Goal: Task Accomplishment & Management: Use online tool/utility

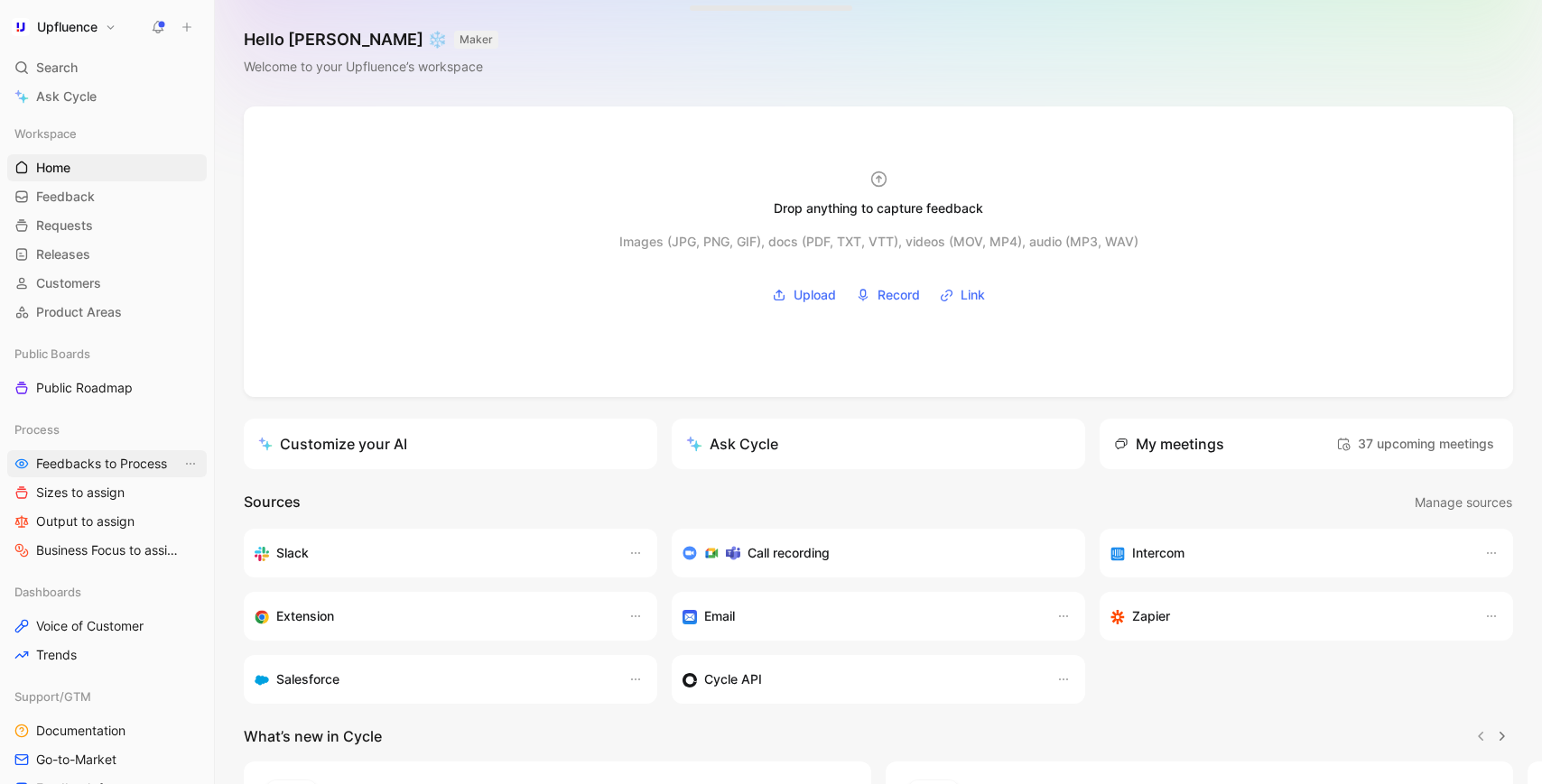
click at [85, 458] on span "Feedbacks to Process" at bounding box center [101, 463] width 131 height 18
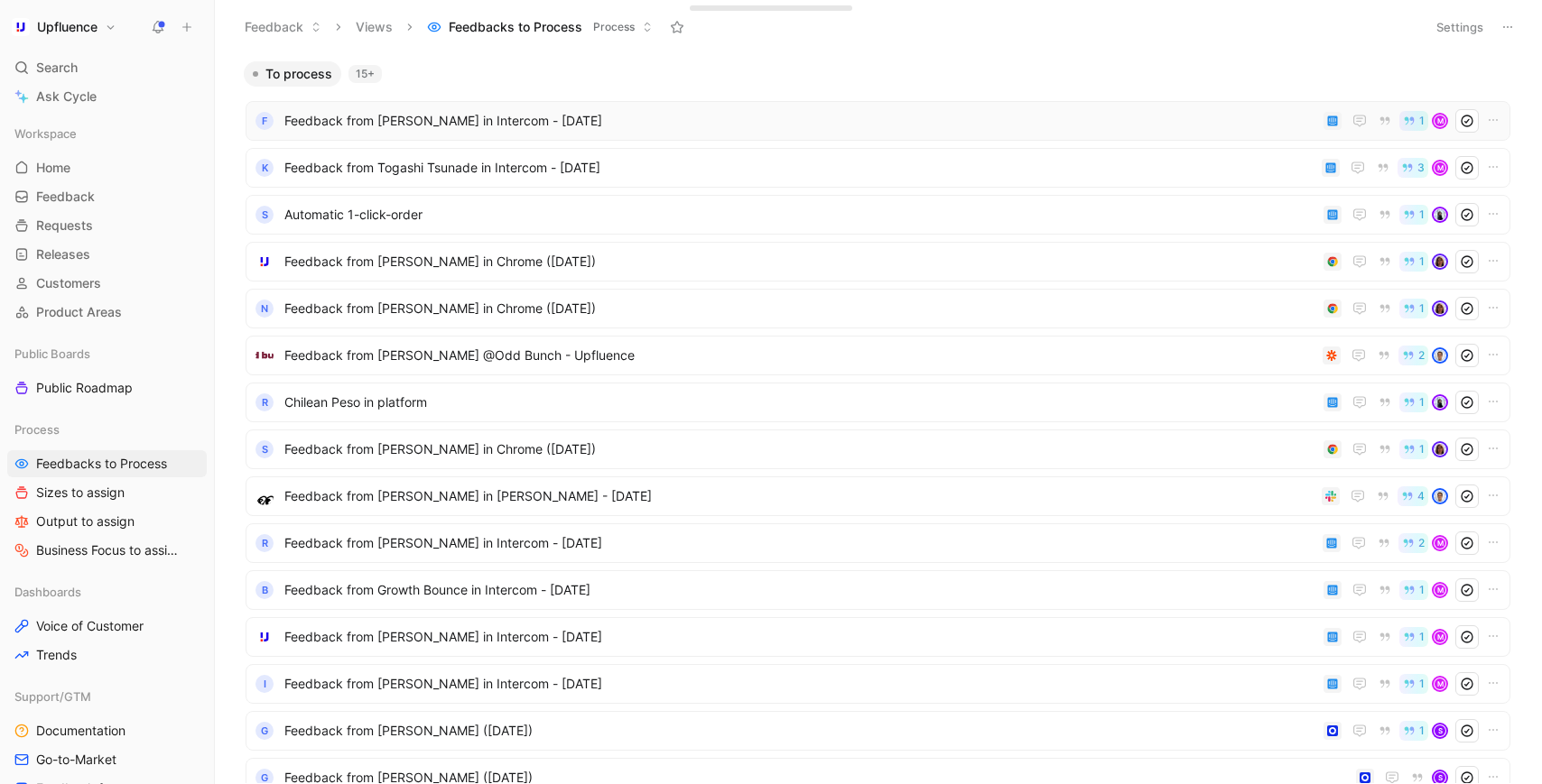
click at [426, 126] on span "Feedback from [PERSON_NAME] in Intercom - [DATE]" at bounding box center [801, 120] width 1032 height 22
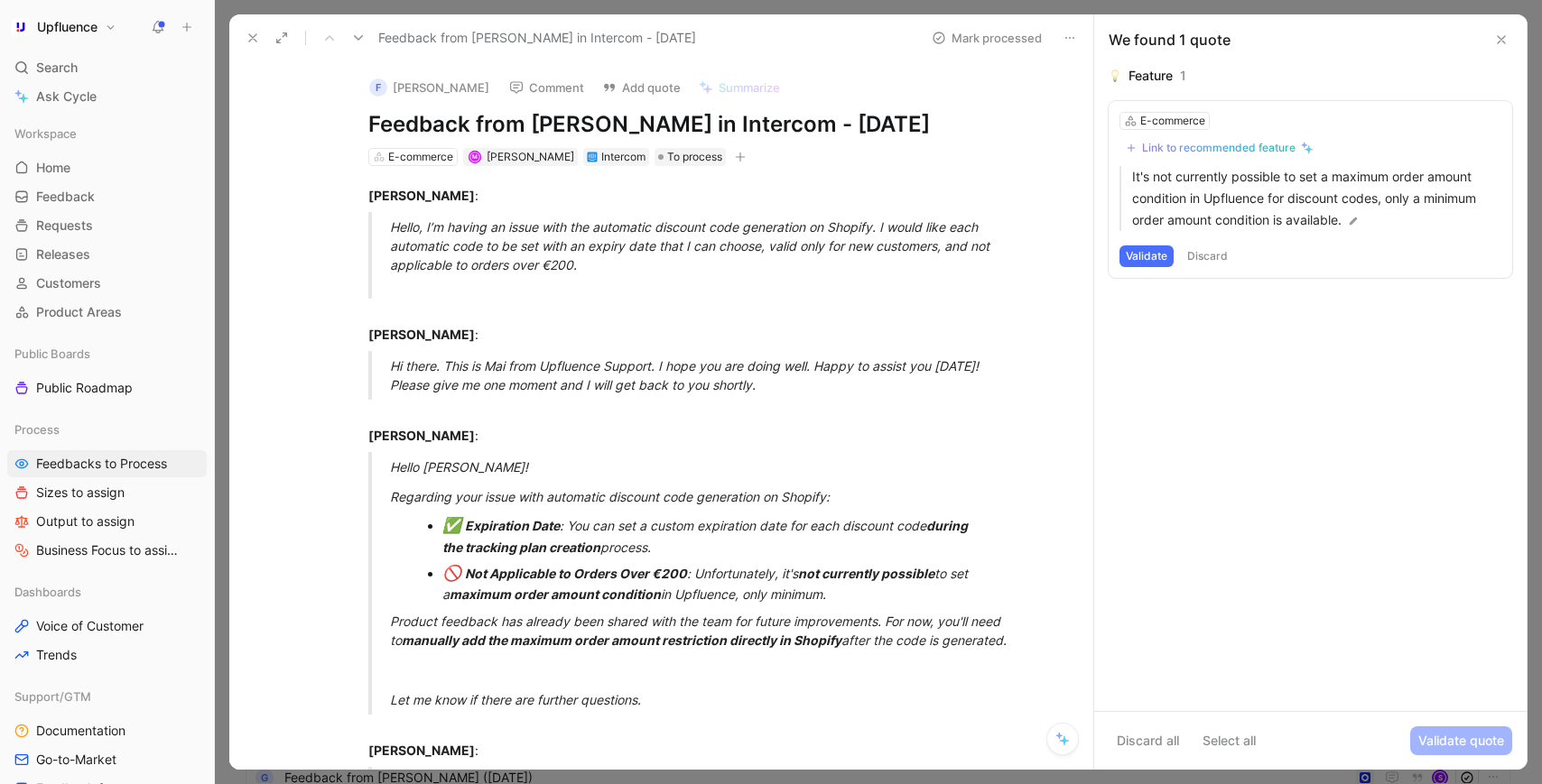
click at [364, 33] on icon at bounding box center [358, 37] width 14 height 14
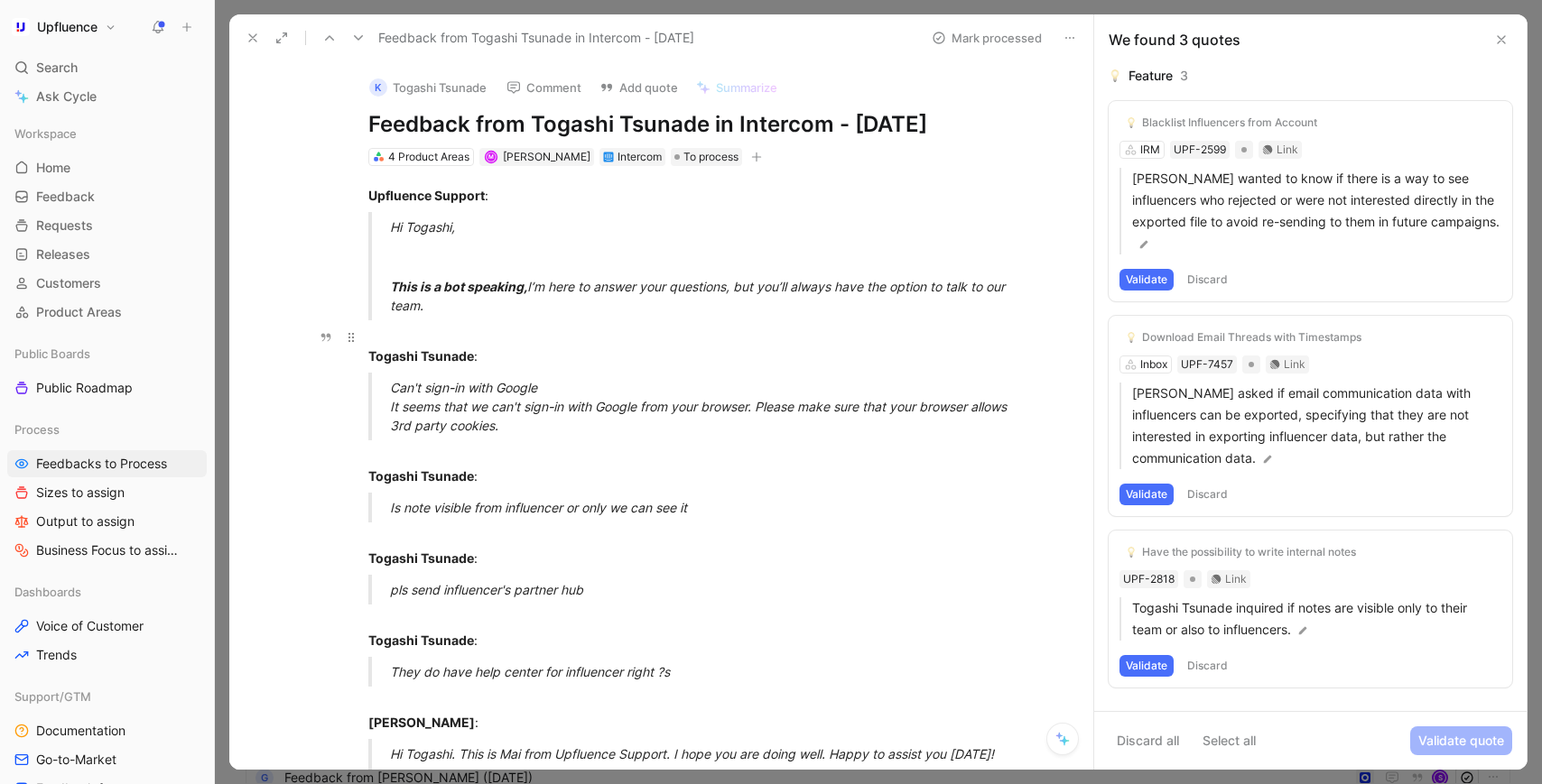
drag, startPoint x: 364, startPoint y: 190, endPoint x: 558, endPoint y: 370, distance: 264.6
click at [537, 426] on div "Can't sign-in with Google It seems that we can't sign-in with Google from your …" at bounding box center [702, 407] width 625 height 57
drag, startPoint x: 537, startPoint y: 426, endPoint x: 390, endPoint y: 391, distance: 151.1
click at [393, 391] on div "Can't sign-in with Google It seems that we can't sign-in with Google from your …" at bounding box center [702, 407] width 625 height 57
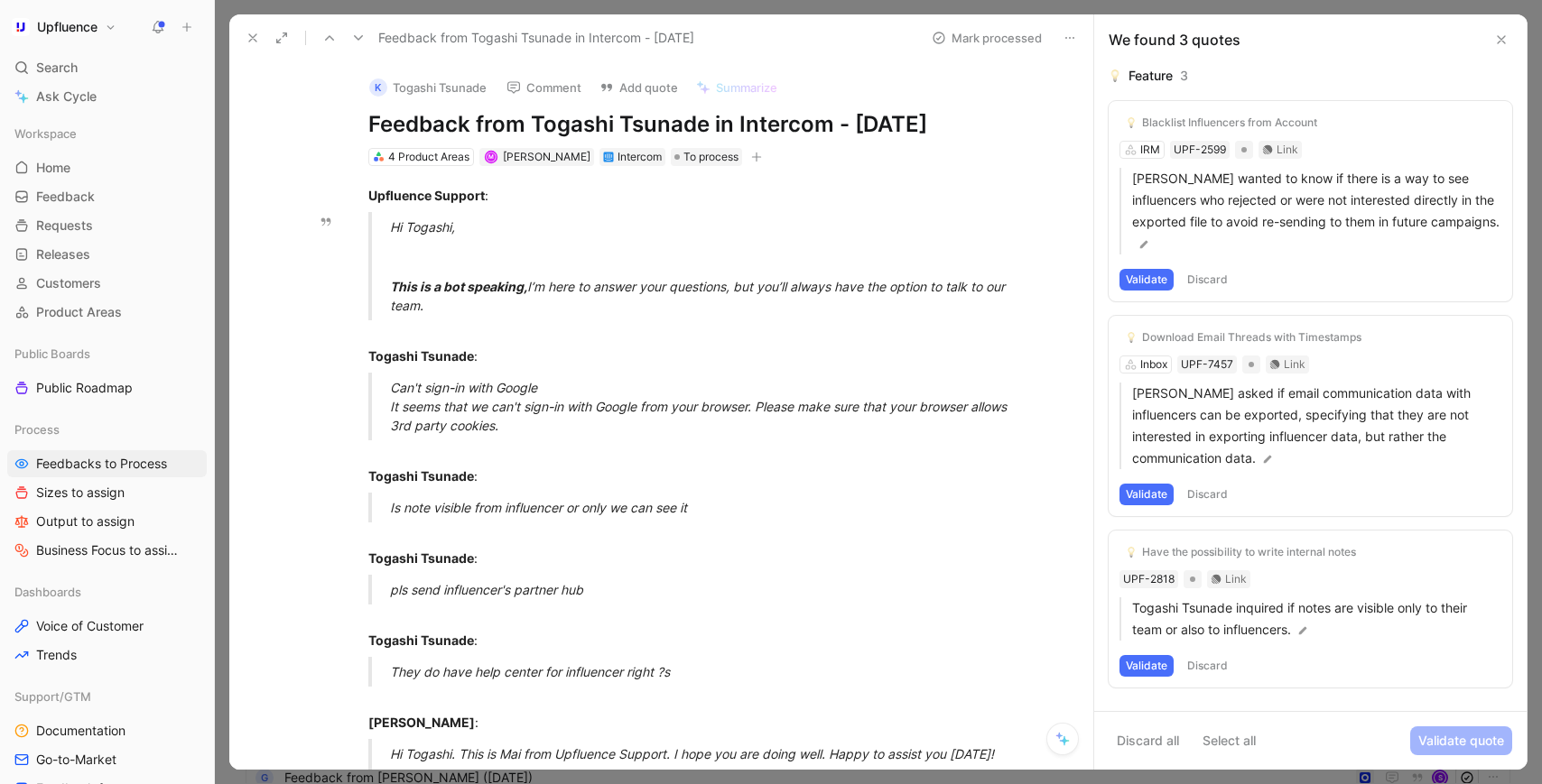
drag, startPoint x: 465, startPoint y: 307, endPoint x: 393, endPoint y: 221, distance: 112.2
click at [393, 221] on blockquote "Hi [PERSON_NAME], This is a bot speaking, I’m here to answer your questions, bu…" at bounding box center [681, 265] width 694 height 108
drag, startPoint x: 379, startPoint y: 503, endPoint x: 710, endPoint y: 519, distance: 331.4
click at [710, 519] on blockquote "Is note visible from influencer or only we can see it" at bounding box center [681, 507] width 694 height 30
drag, startPoint x: 378, startPoint y: 591, endPoint x: 810, endPoint y: 574, distance: 432.3
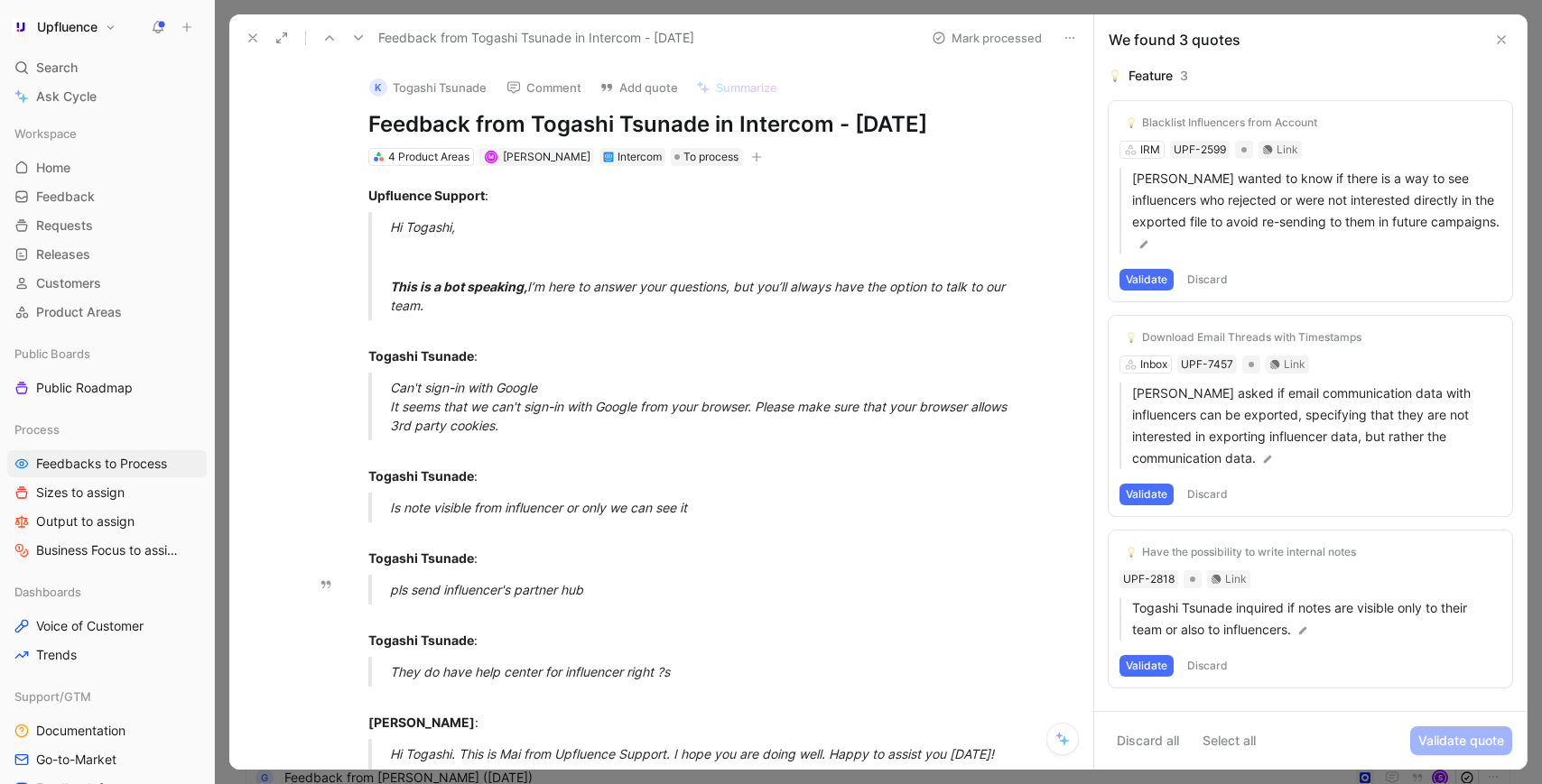
click at [816, 575] on blockquote "pls send influencer's partner hub" at bounding box center [681, 589] width 694 height 30
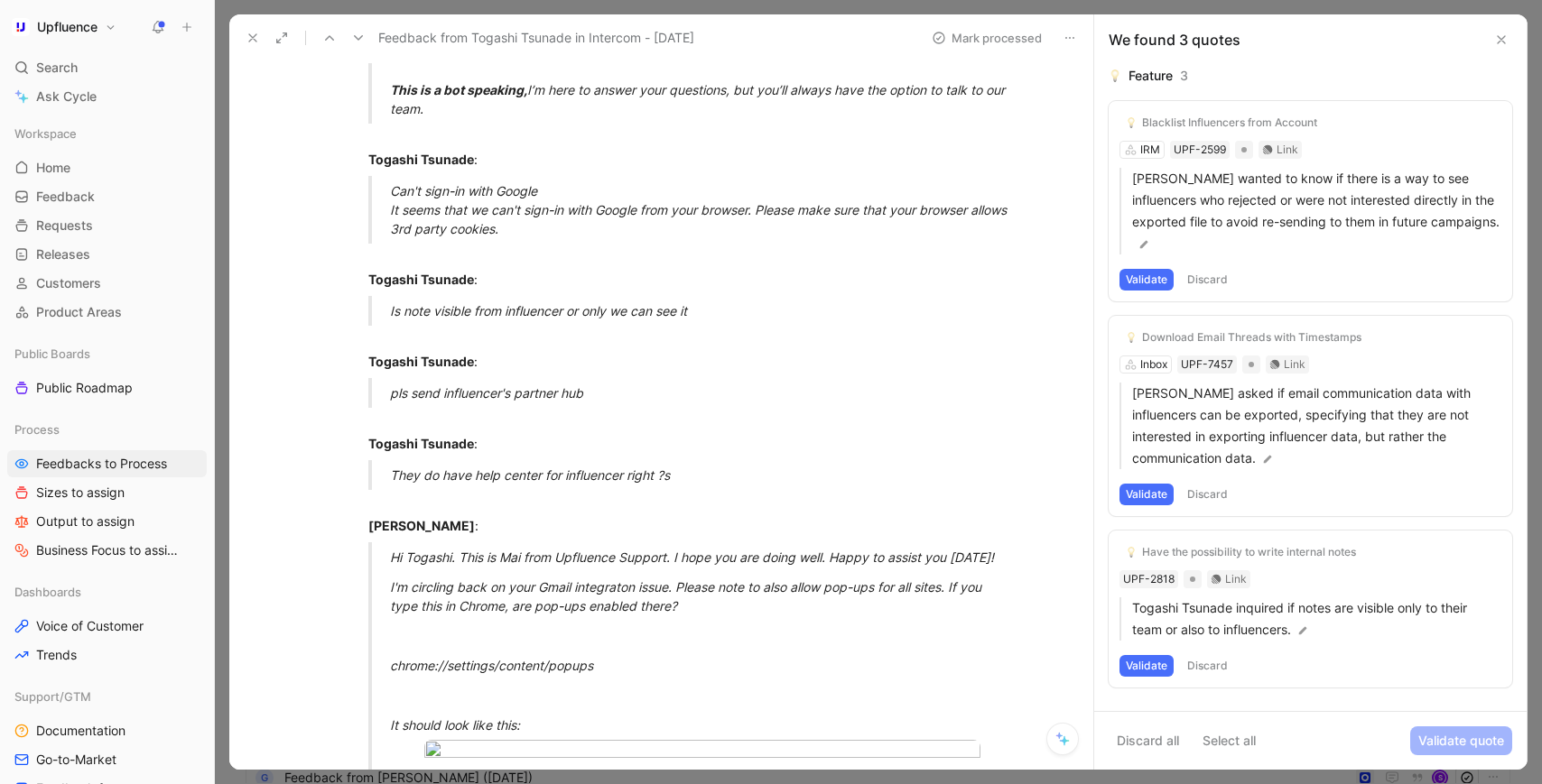
scroll to position [221, 0]
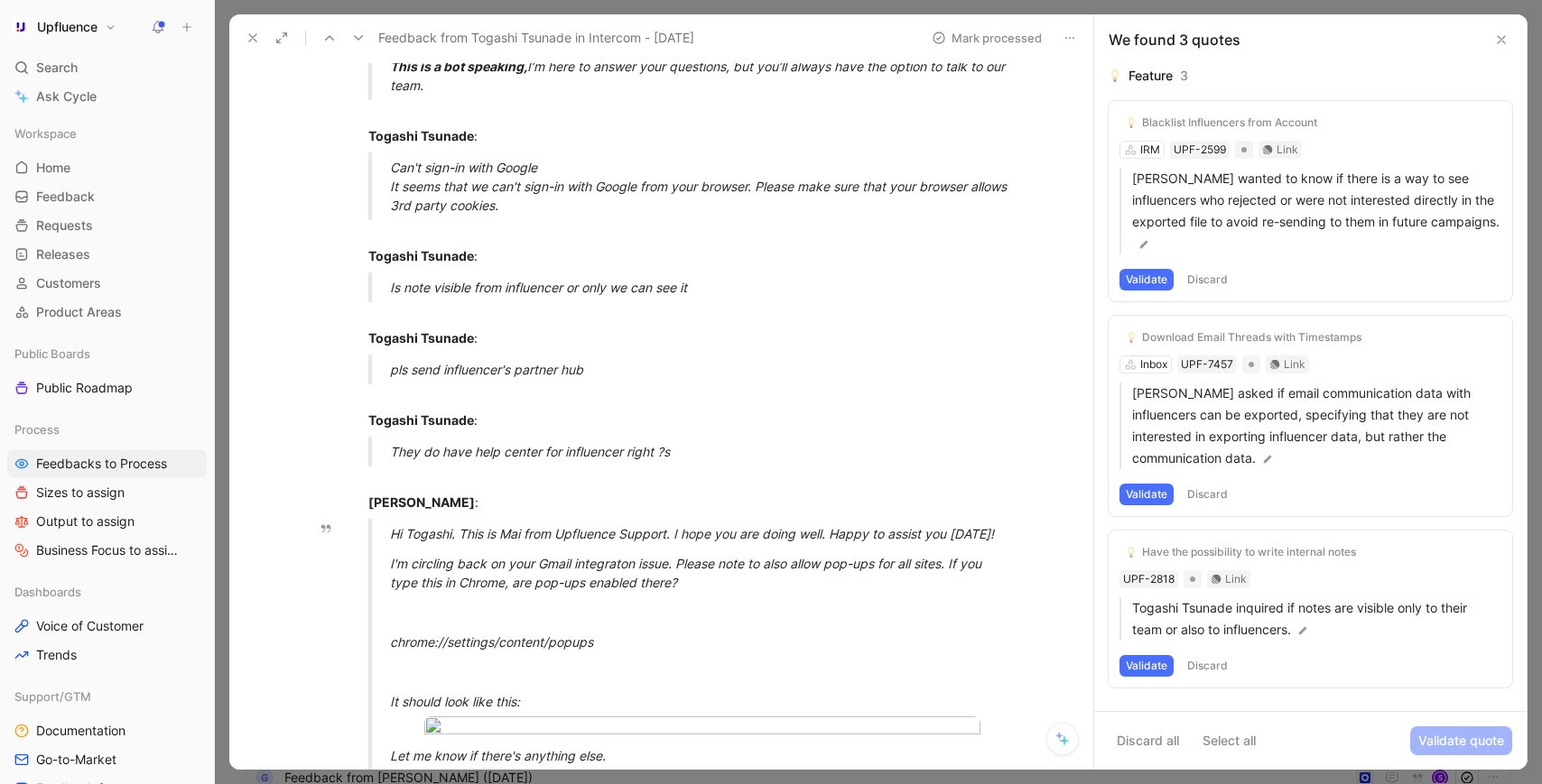
drag, startPoint x: 380, startPoint y: 532, endPoint x: 755, endPoint y: 624, distance: 386.1
click at [755, 625] on blockquote "Hi Togashi. This is Mai from Upfluence Support. I hope you are doing well. Happ…" at bounding box center [681, 645] width 694 height 252
click at [639, 672] on div at bounding box center [702, 672] width 625 height 19
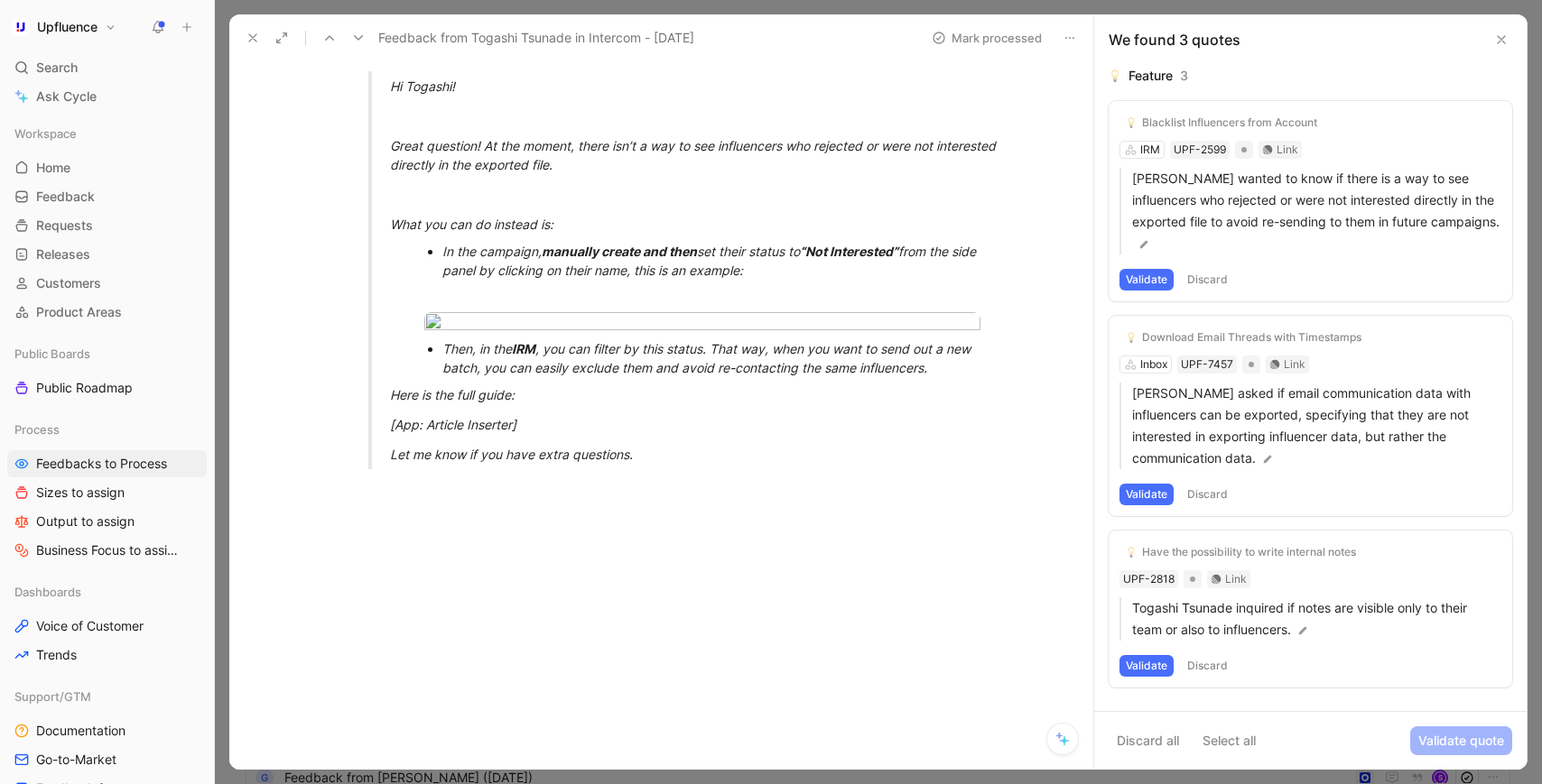
scroll to position [2644, 0]
click at [712, 546] on body "Upfluence Search ⌘ K Ask Cycle Workspace Home G then H Feedback G then F Reques…" at bounding box center [771, 392] width 1542 height 784
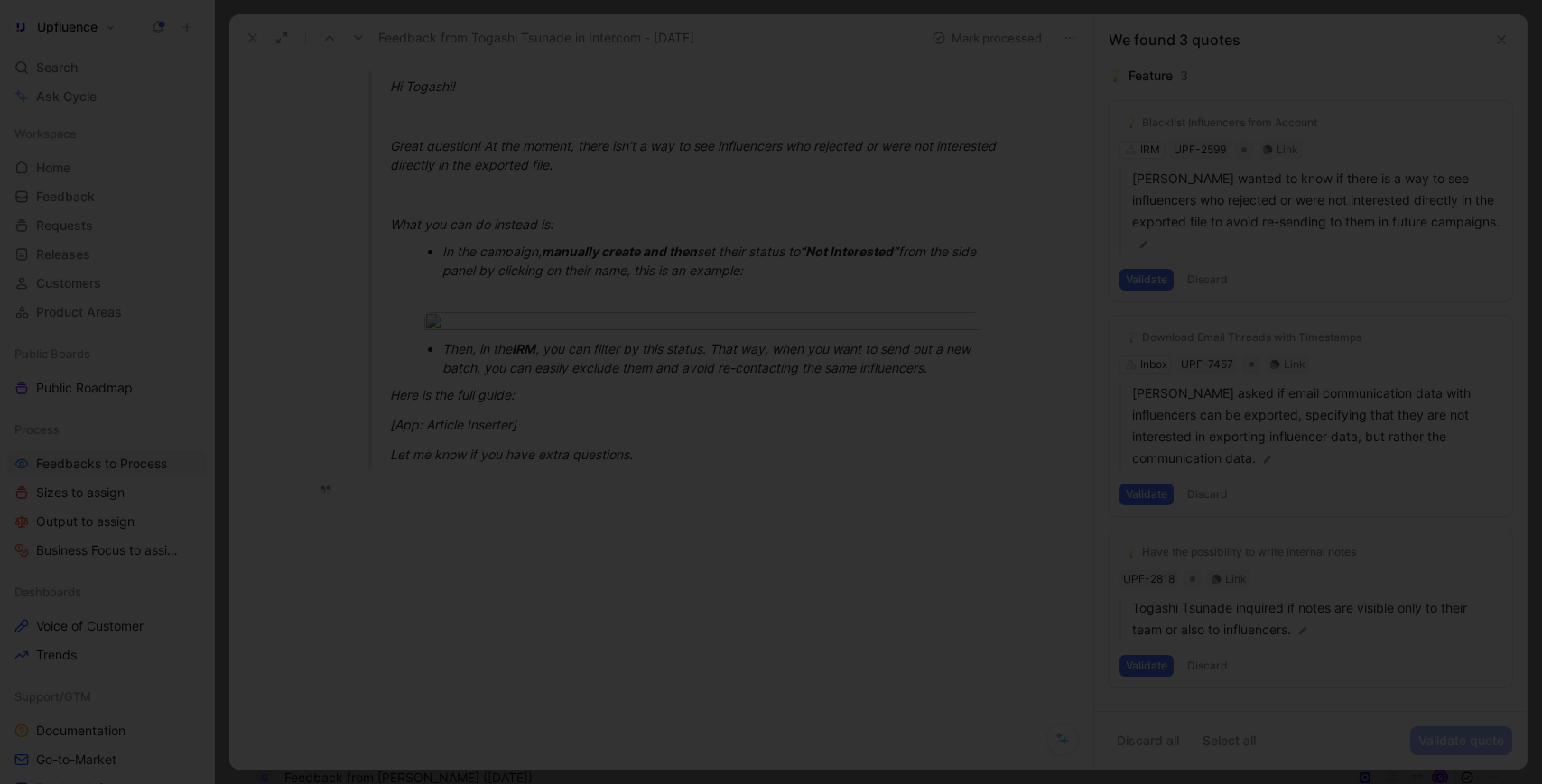
click at [698, 528] on img at bounding box center [771, 392] width 1542 height 784
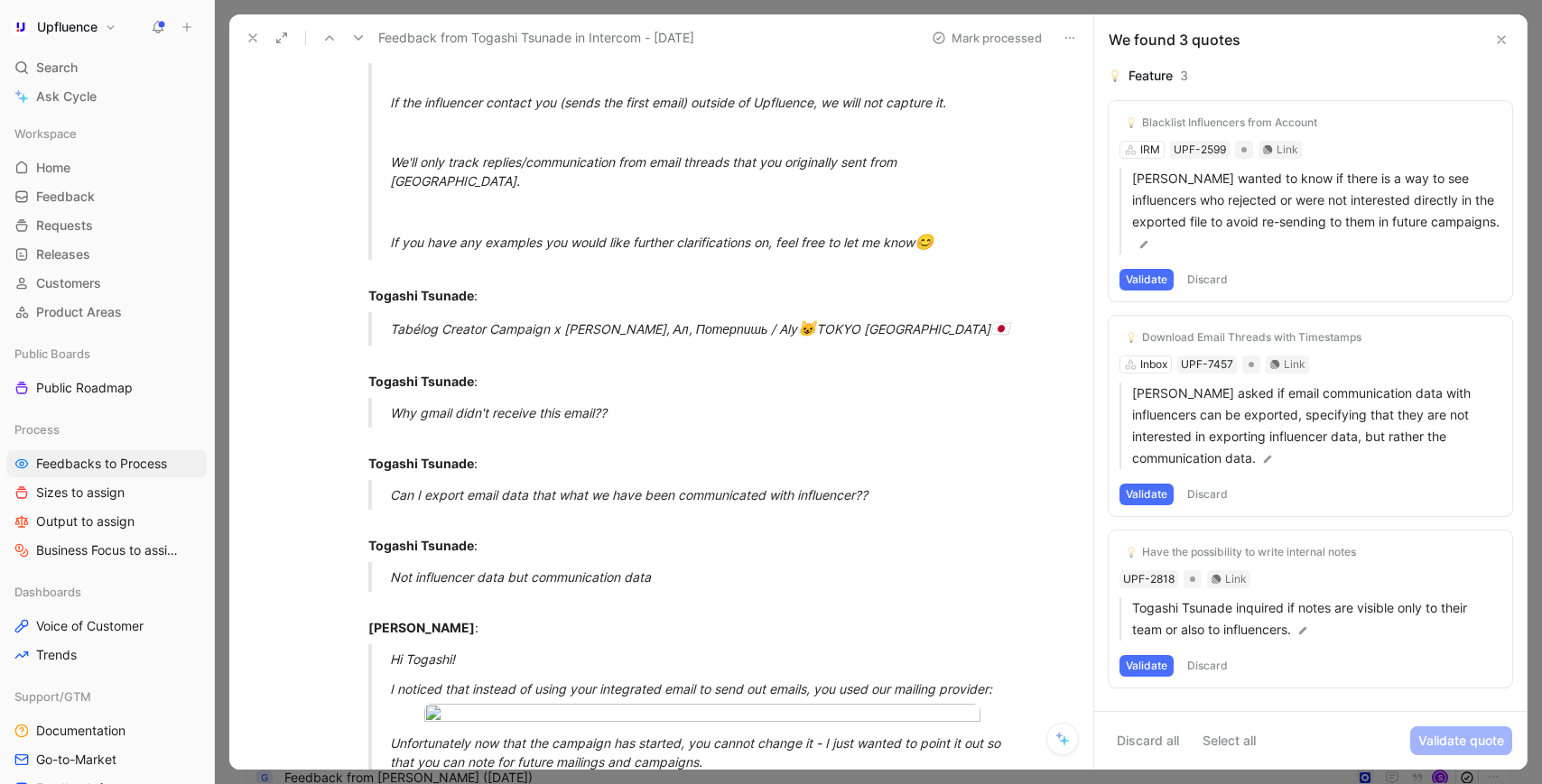
scroll to position [605, 0]
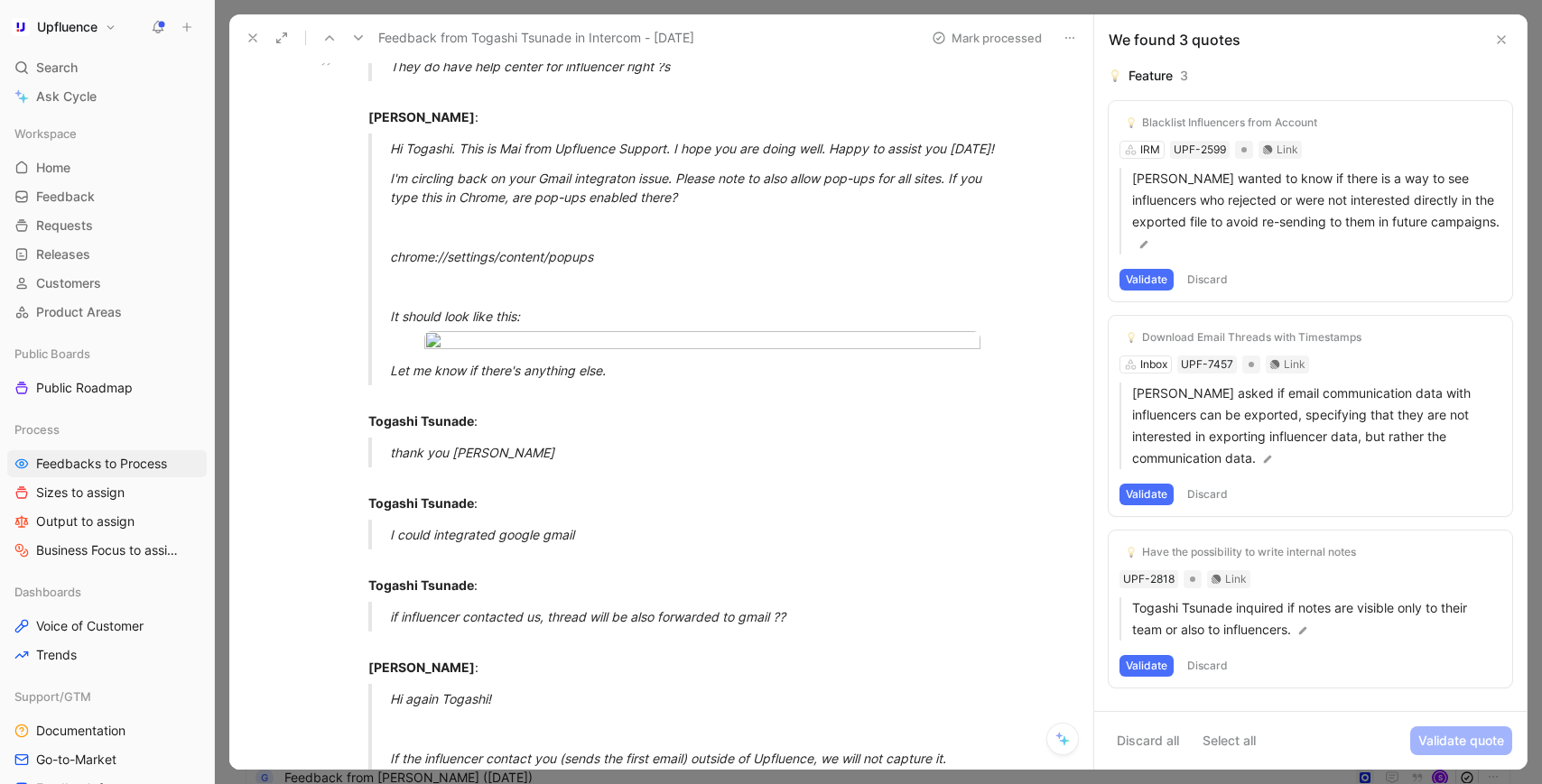
click at [359, 34] on icon at bounding box center [358, 37] width 14 height 14
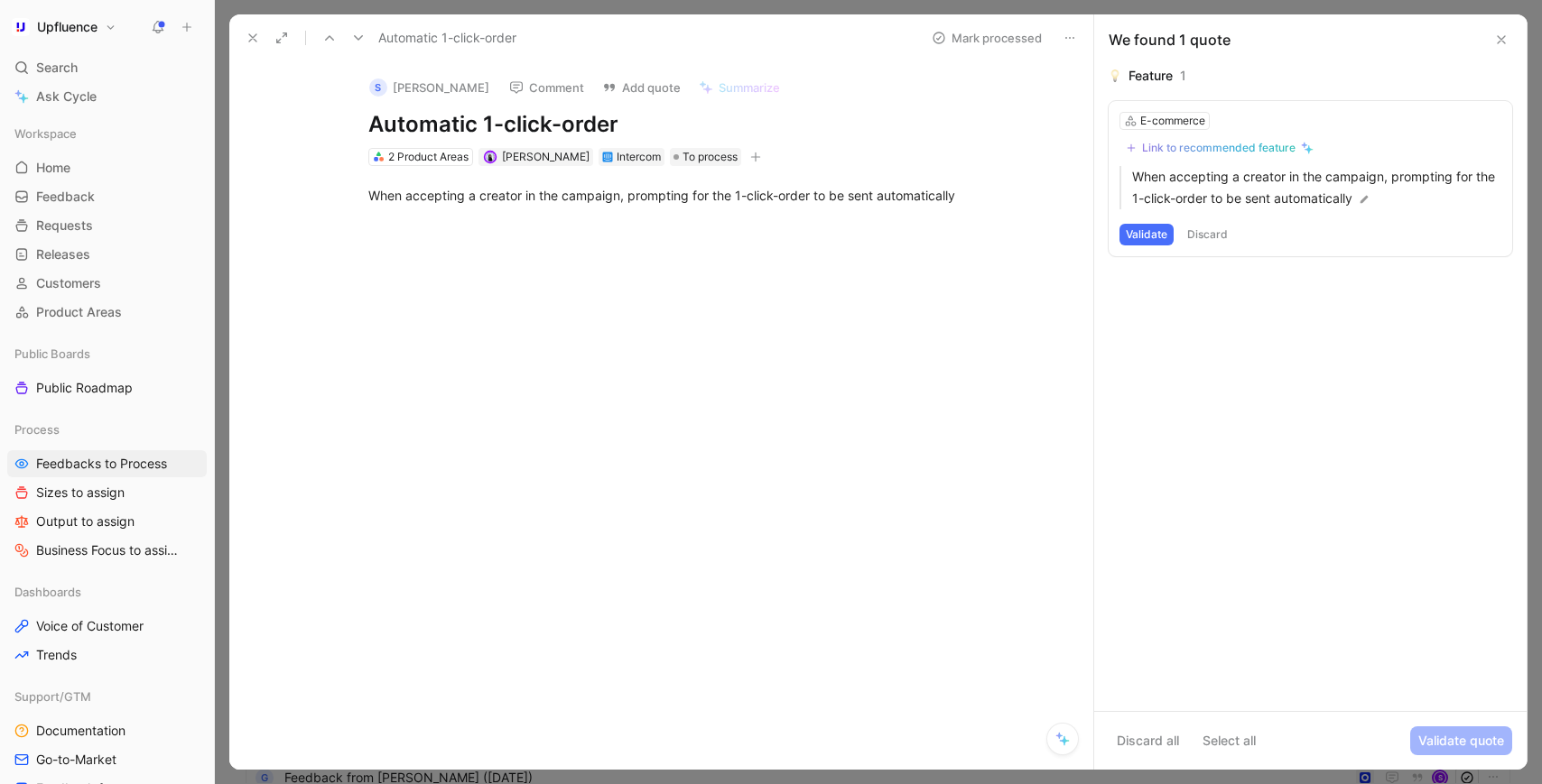
click at [357, 34] on icon at bounding box center [358, 37] width 14 height 14
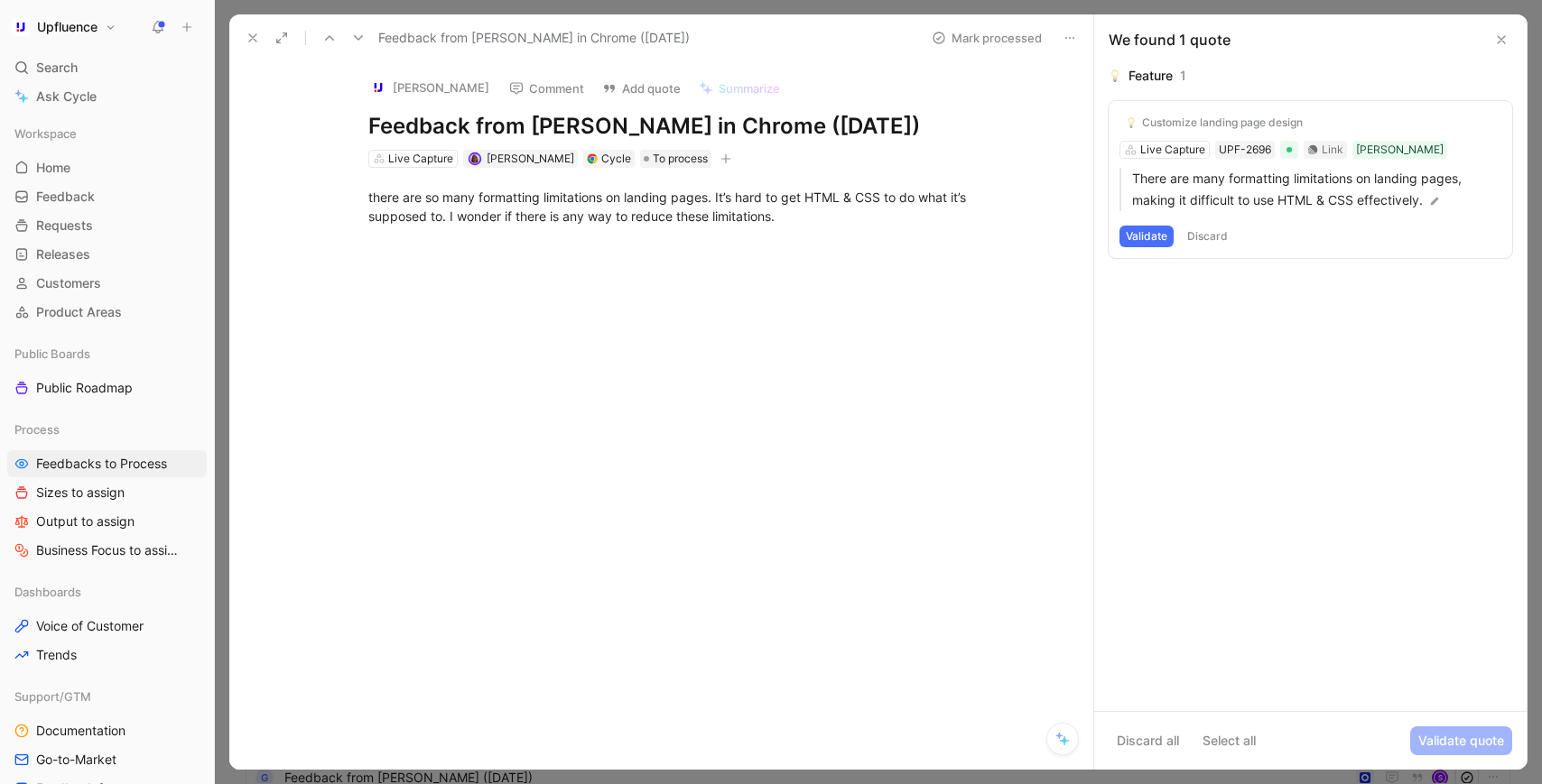
click at [255, 36] on icon at bounding box center [252, 37] width 14 height 14
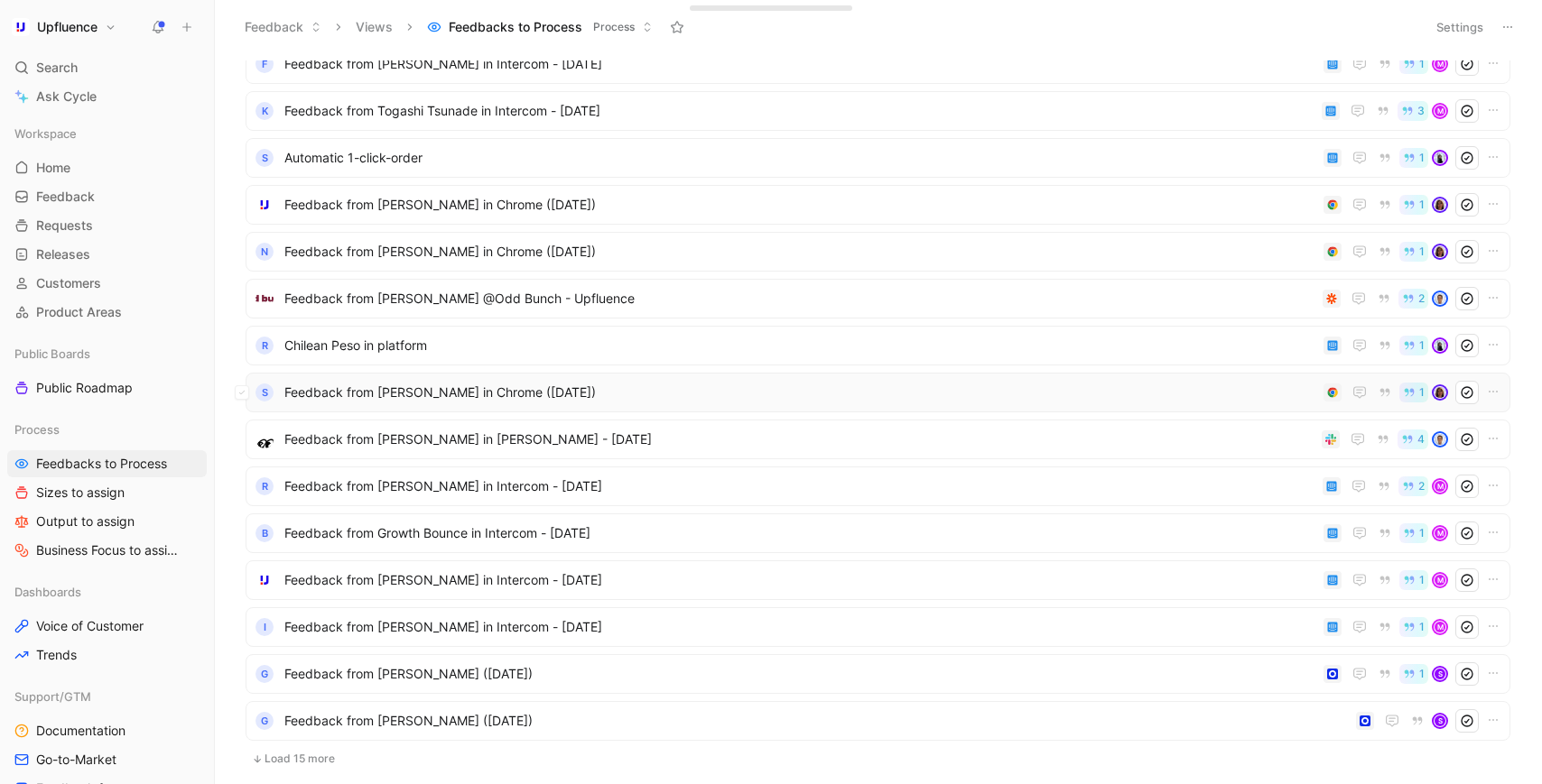
scroll to position [74, 0]
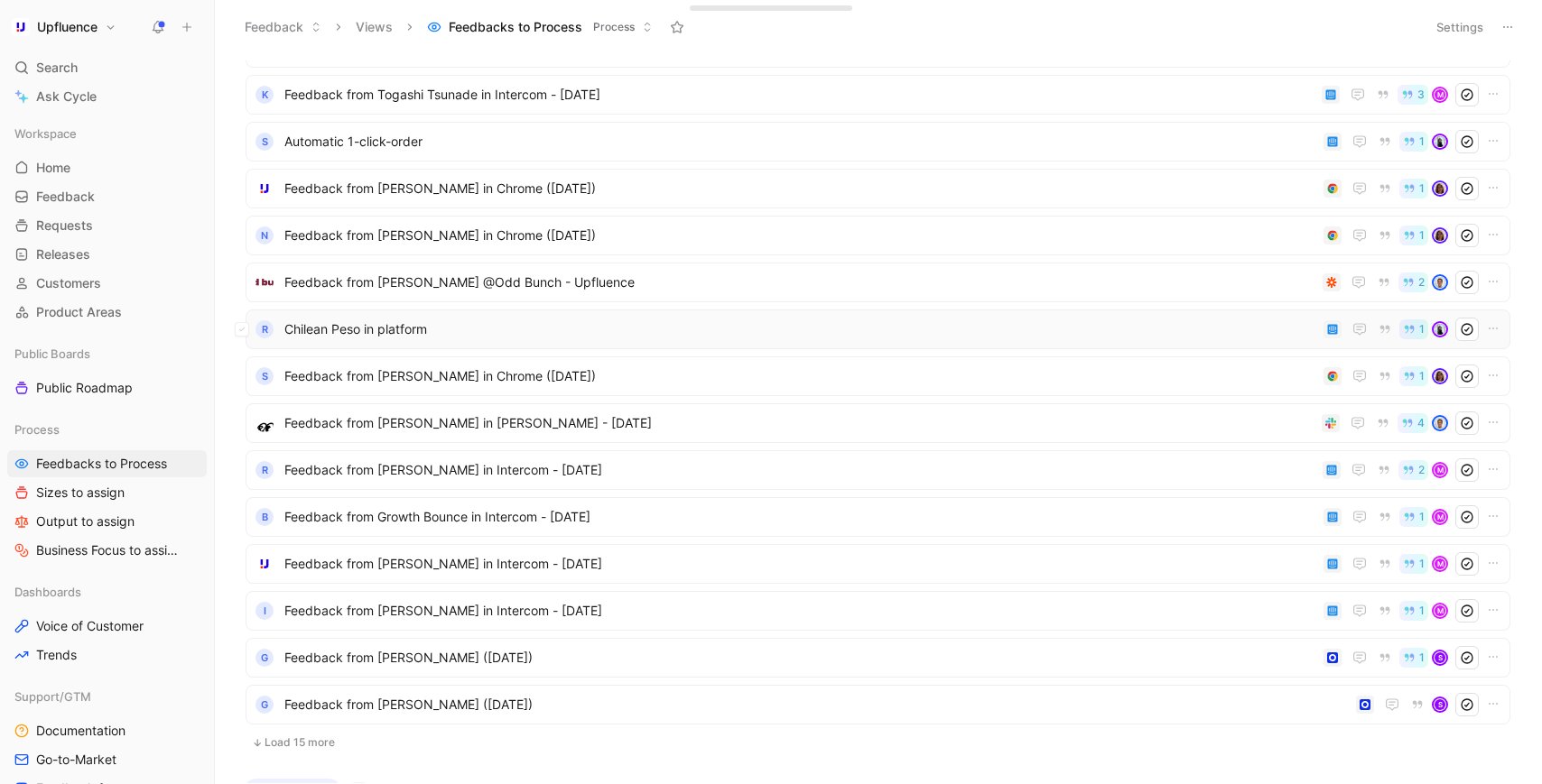
click at [392, 333] on span "Chilean Peso in platform" at bounding box center [801, 329] width 1032 height 22
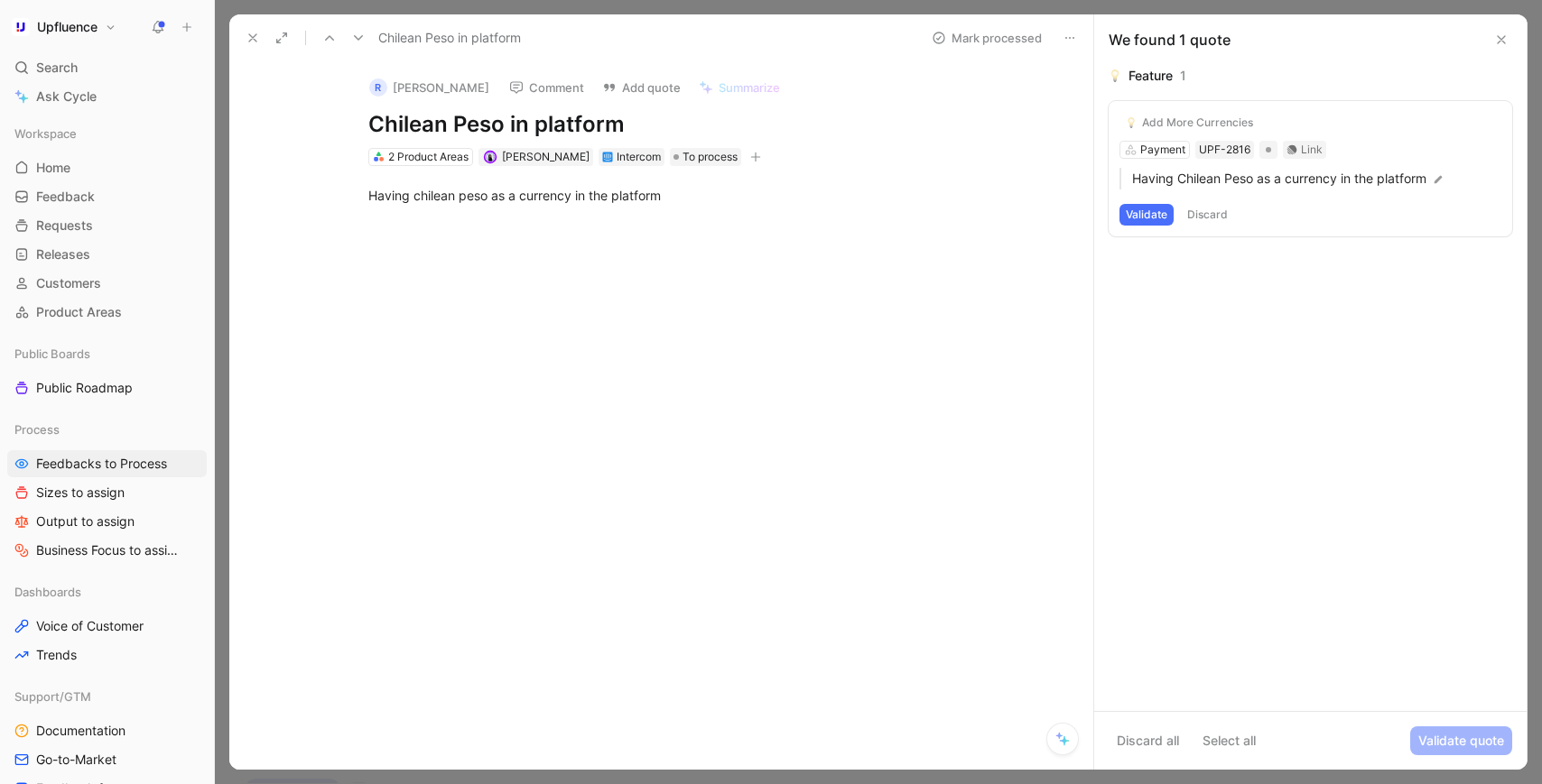
click at [1147, 215] on button "Validate" at bounding box center [1146, 215] width 54 height 22
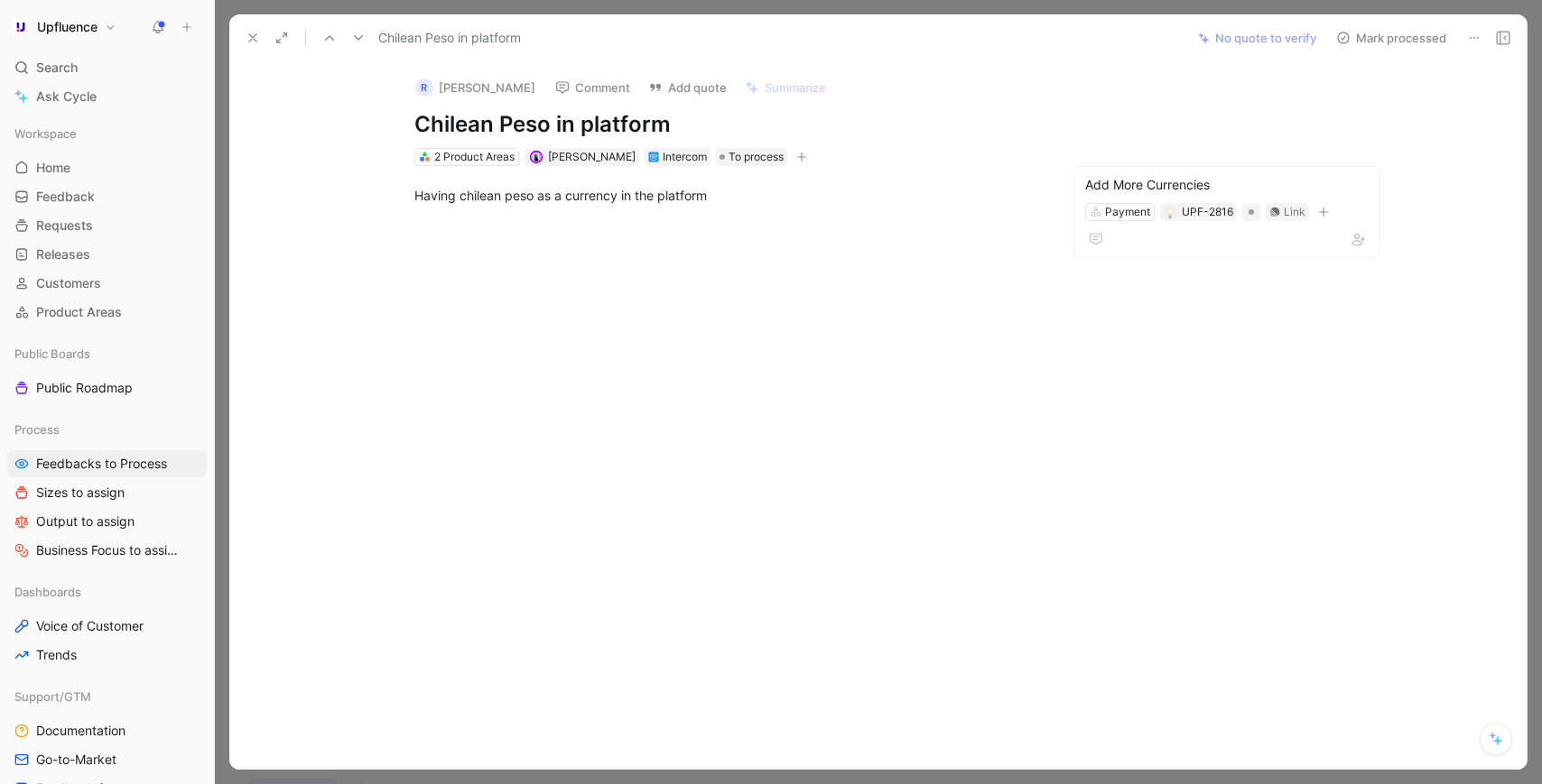
click at [1399, 41] on button "Mark processed" at bounding box center [1391, 37] width 126 height 25
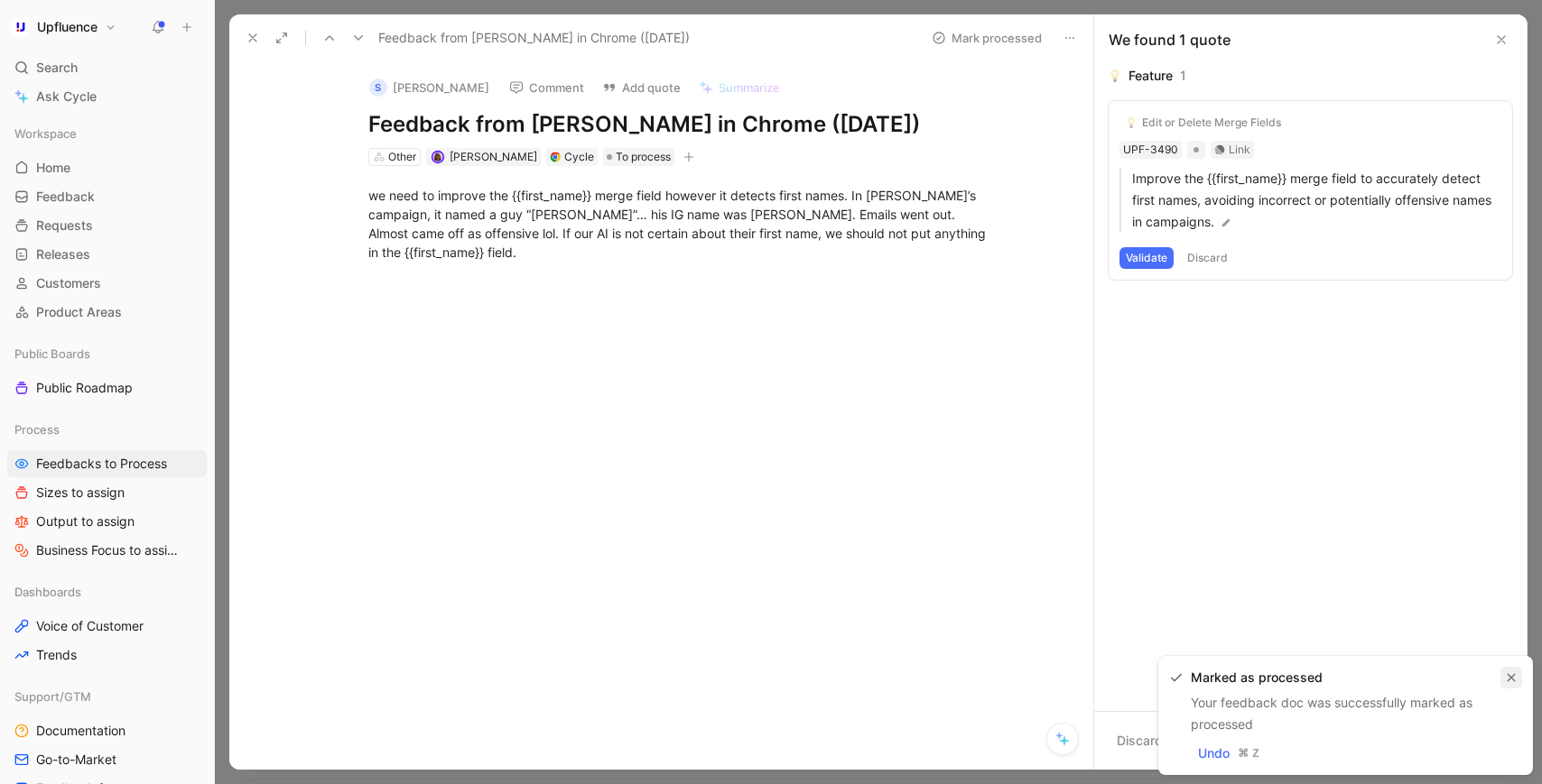
click at [1518, 679] on button "button" at bounding box center [1510, 677] width 22 height 22
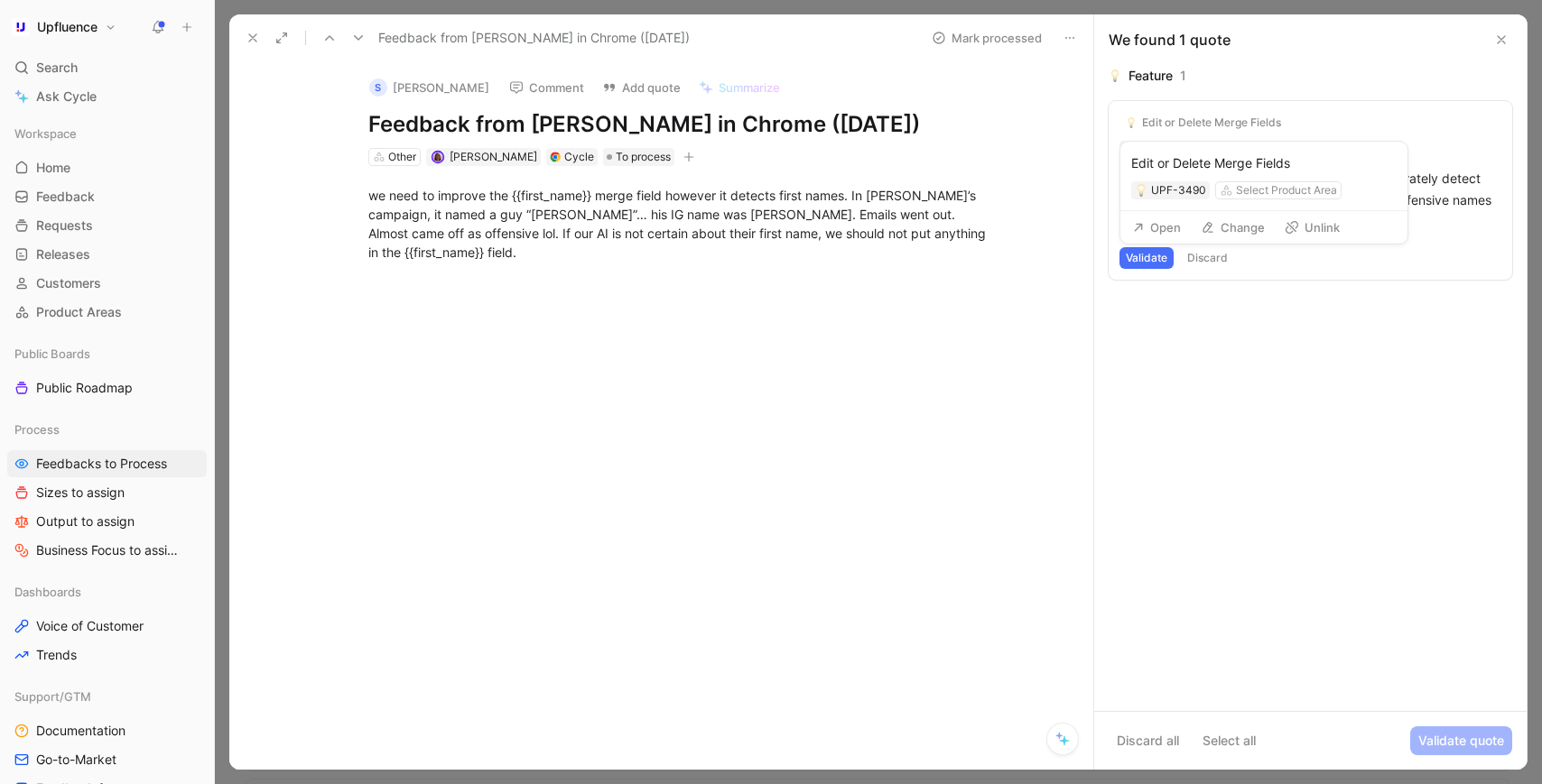
click at [1289, 227] on icon at bounding box center [1292, 227] width 14 height 14
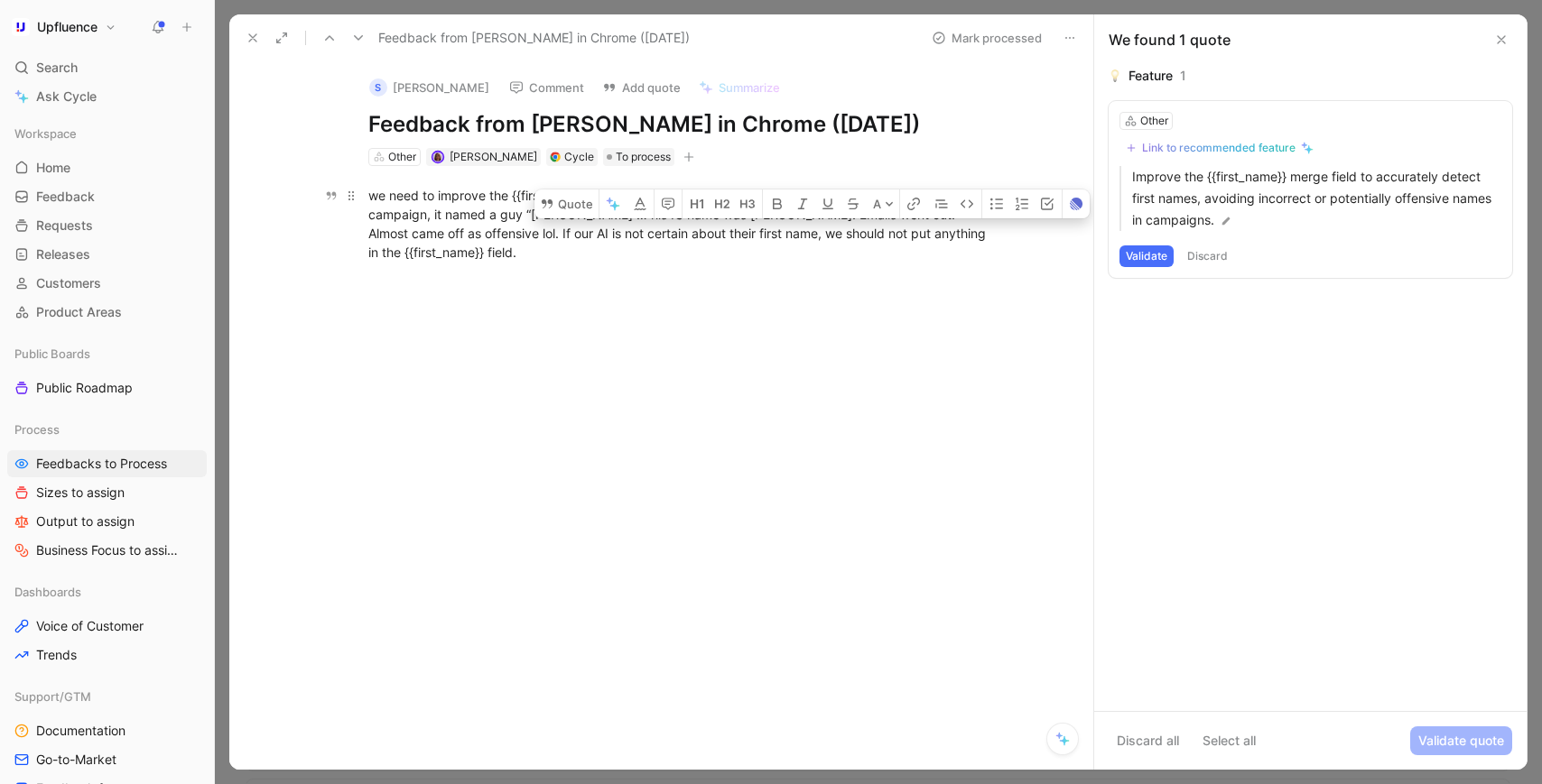
drag, startPoint x: 953, startPoint y: 239, endPoint x: 760, endPoint y: 214, distance: 194.6
click at [760, 214] on div "we need to improve the {{first_name}} merge field however it detects first name…" at bounding box center [680, 223] width 625 height 75
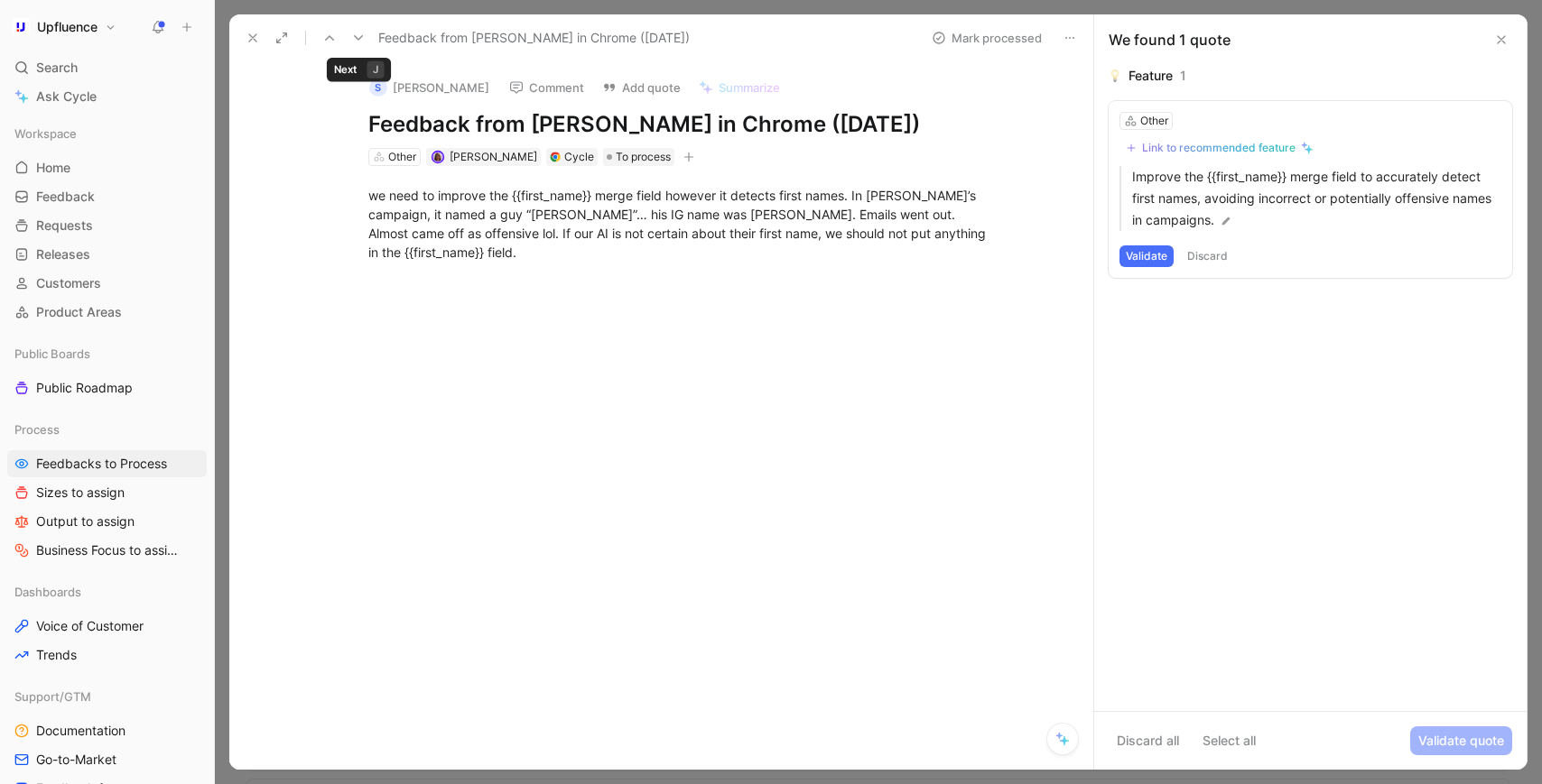
click at [355, 35] on icon at bounding box center [358, 37] width 14 height 14
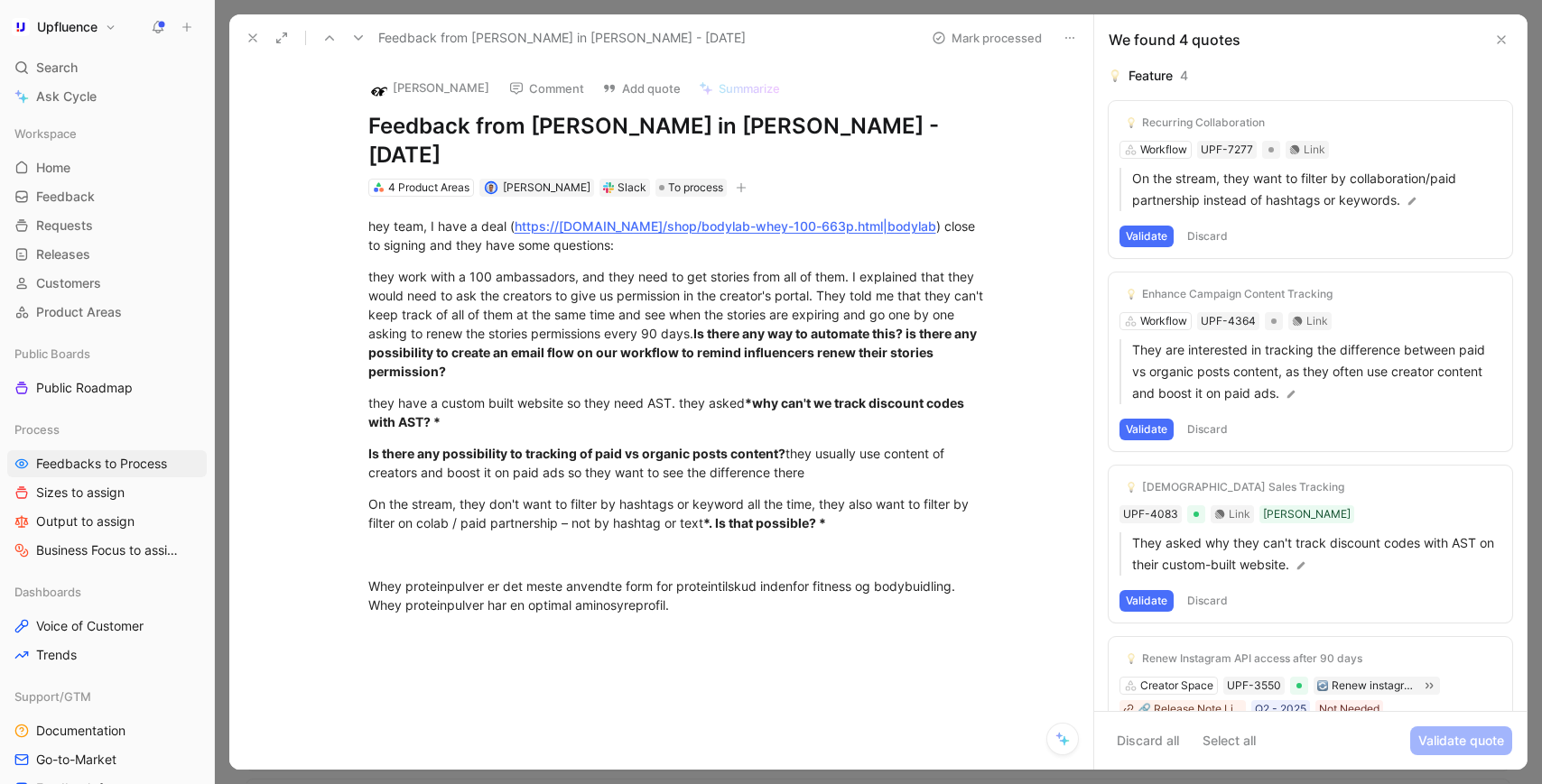
click at [264, 41] on button at bounding box center [252, 37] width 25 height 25
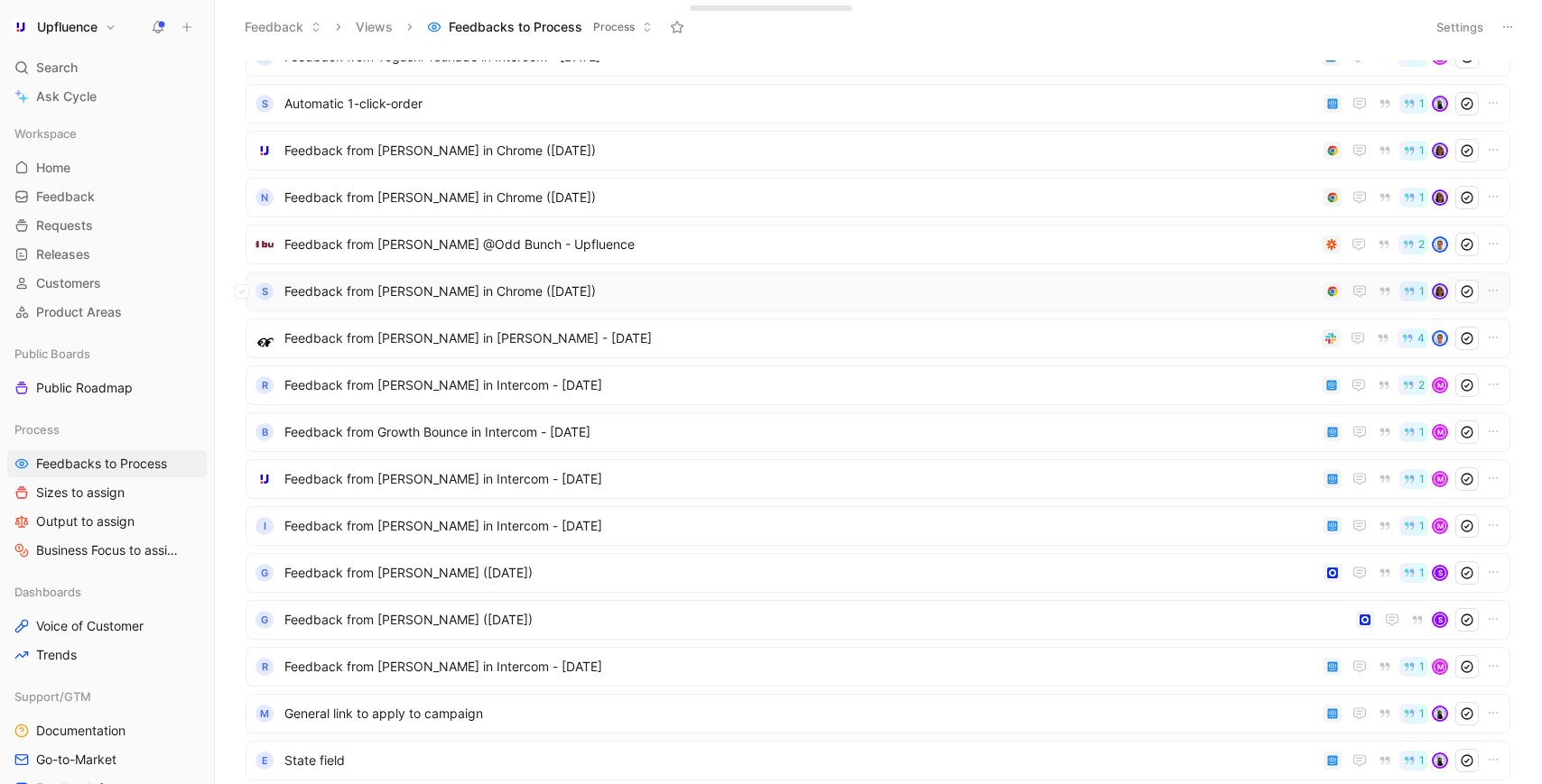
scroll to position [115, 0]
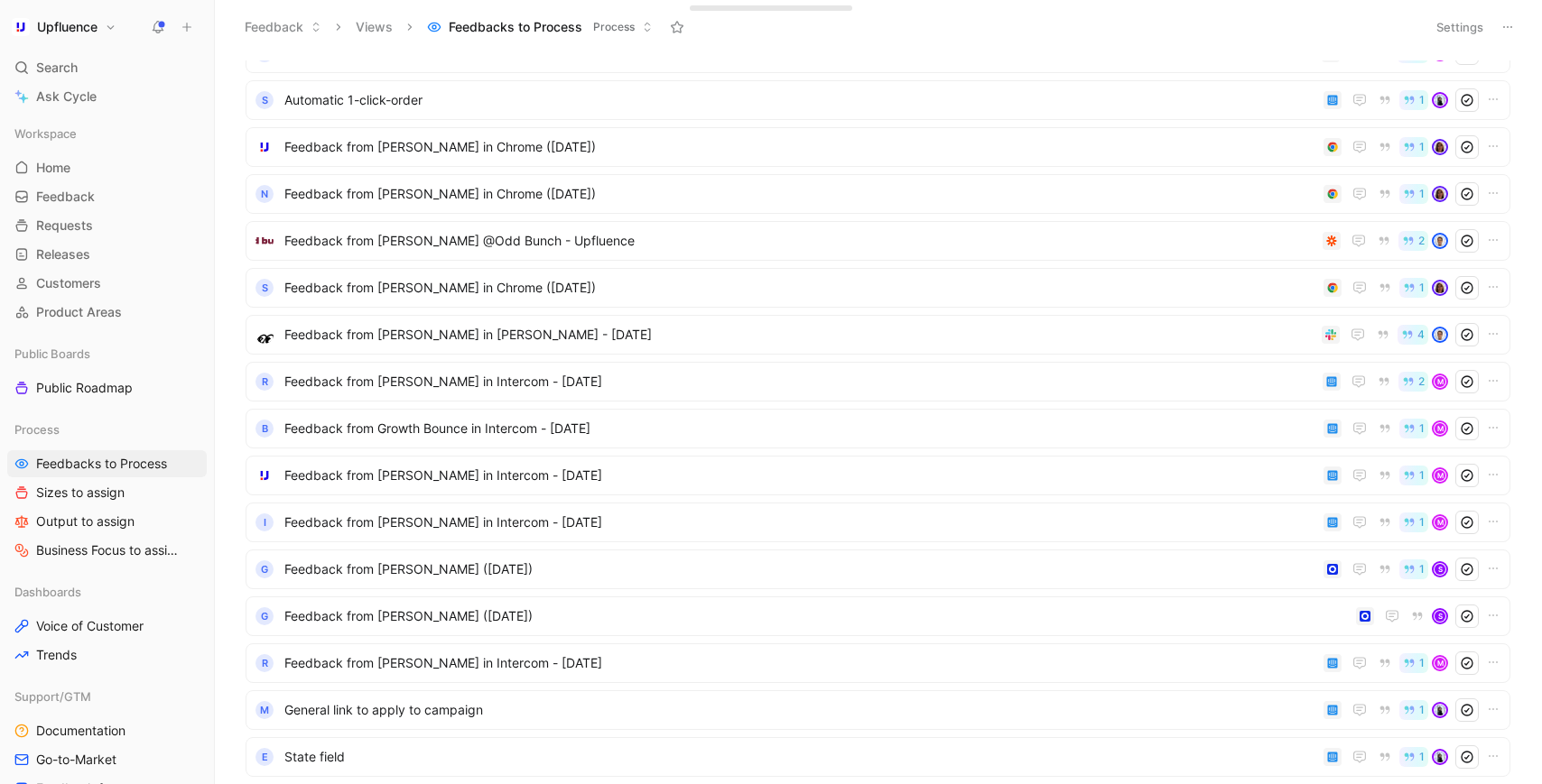
click at [704, 220] on ul "F Feedback from [PERSON_NAME] in Intercom - [DATE] 1 M K Feedback from Togashi …" at bounding box center [878, 669] width 1265 height 1367
click at [694, 230] on span "Feedback from [PERSON_NAME] @Odd Bunch - Upfluence" at bounding box center [800, 241] width 1031 height 22
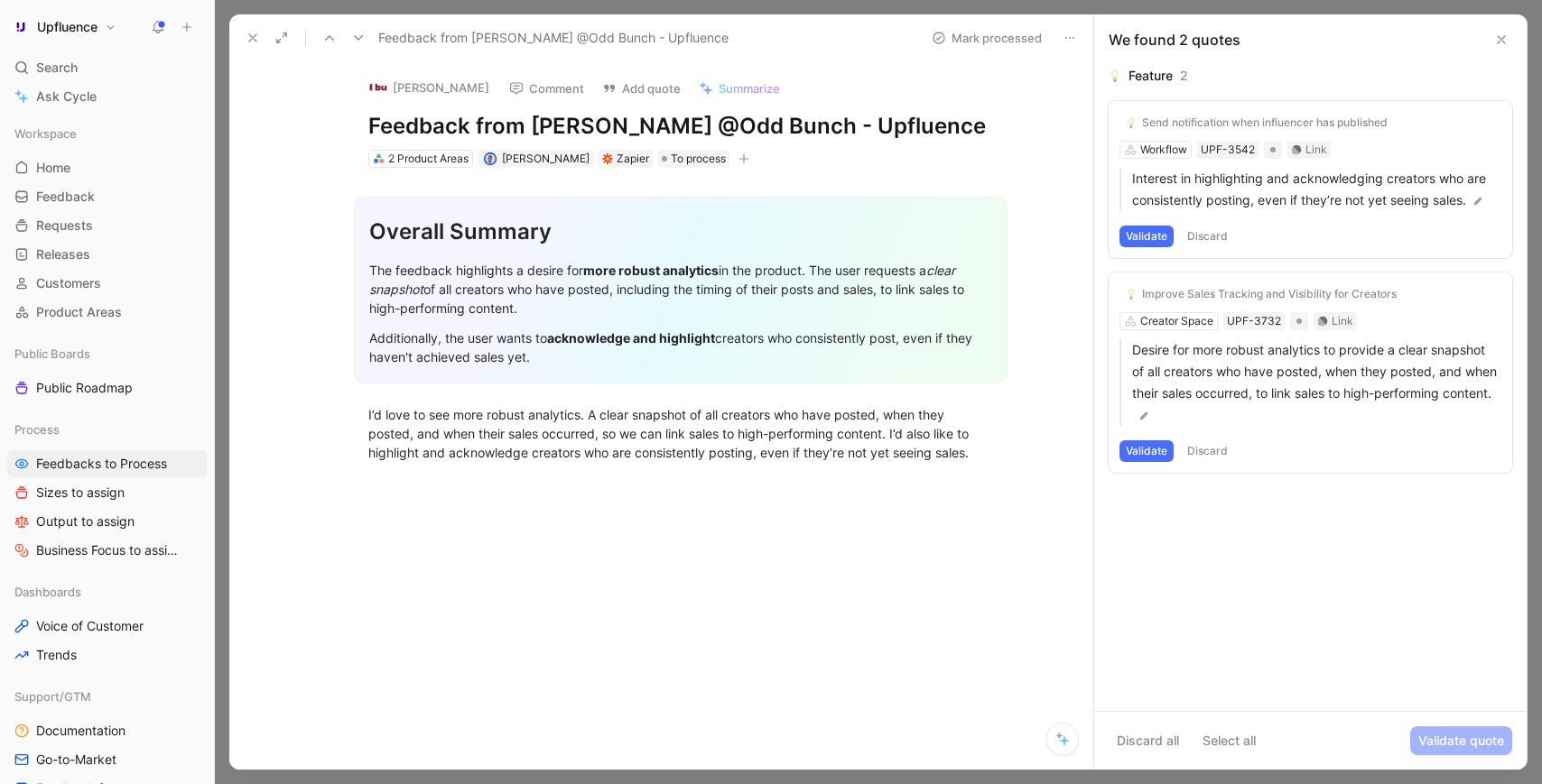
click at [253, 36] on icon at bounding box center [252, 37] width 14 height 14
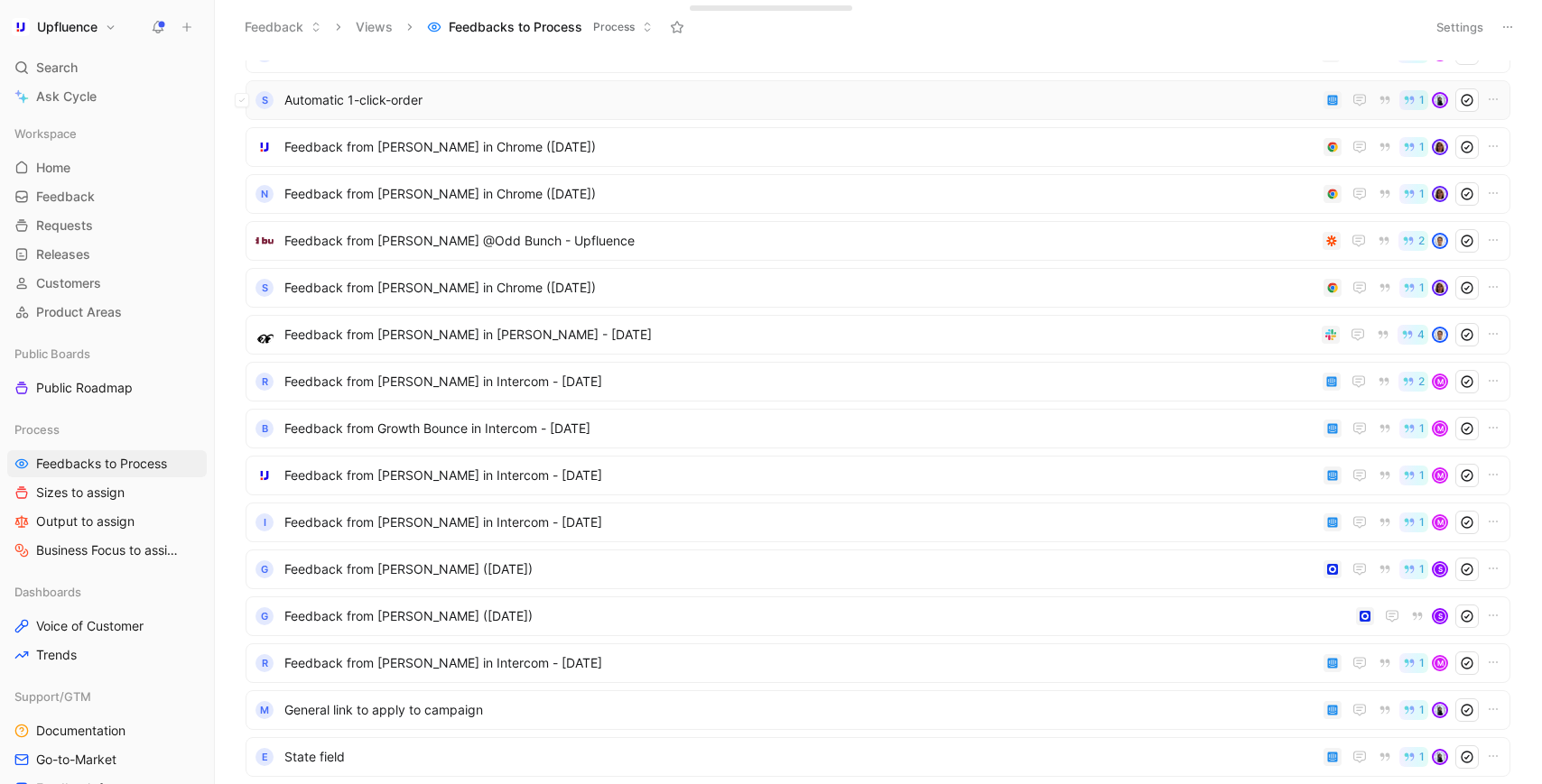
click at [516, 91] on span "Automatic 1-click-order" at bounding box center [801, 100] width 1032 height 22
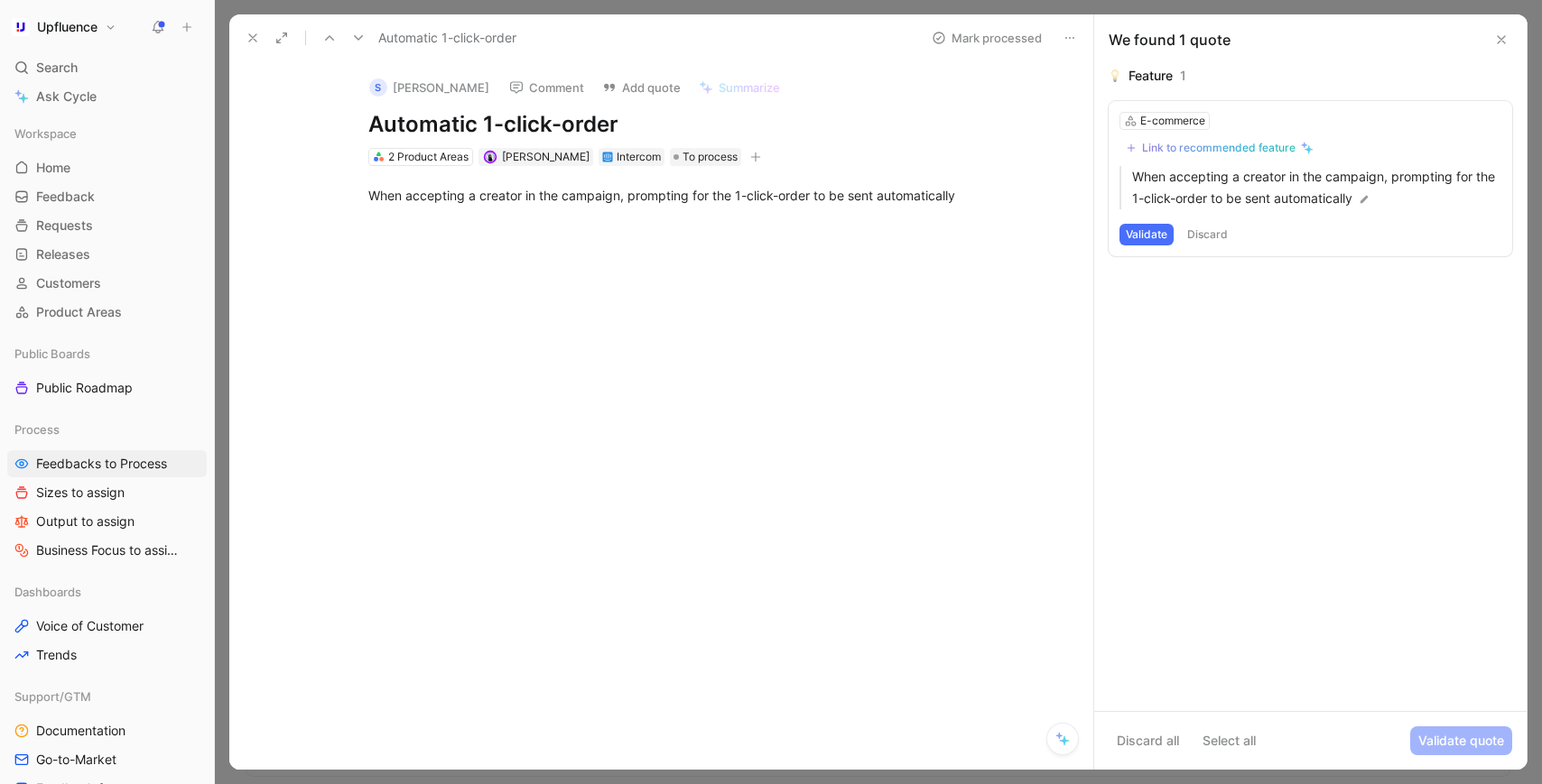
click at [247, 27] on button at bounding box center [252, 37] width 25 height 25
